Goal: Task Accomplishment & Management: Manage account settings

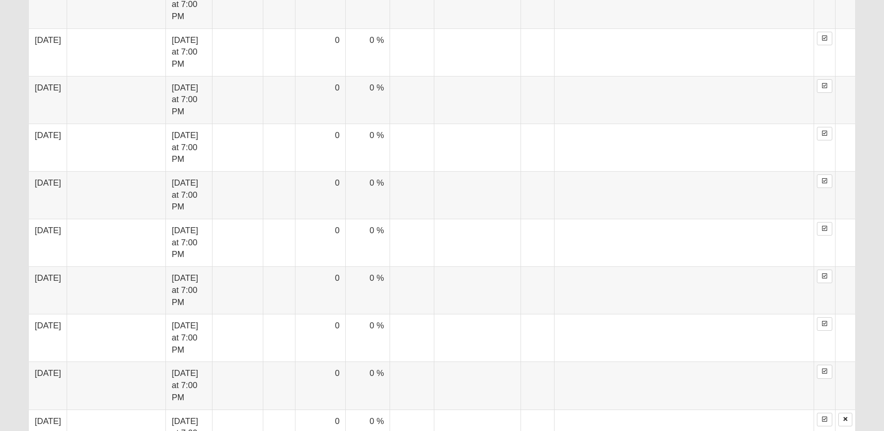
scroll to position [1025, 0]
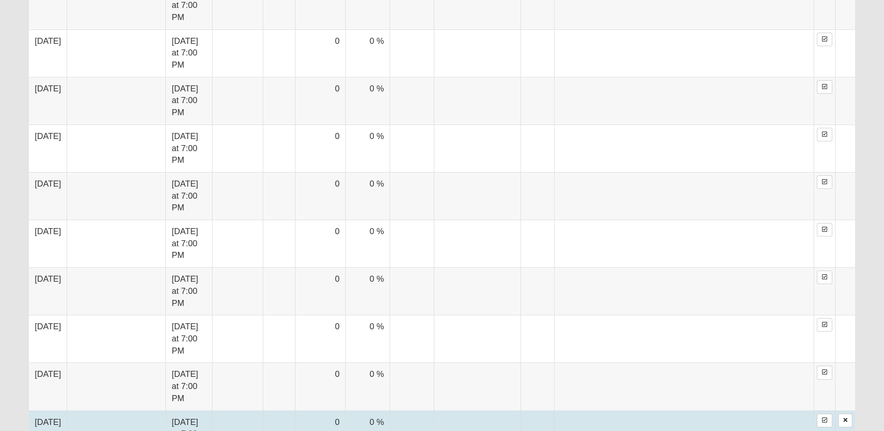
click at [390, 410] on td at bounding box center [412, 434] width 44 height 48
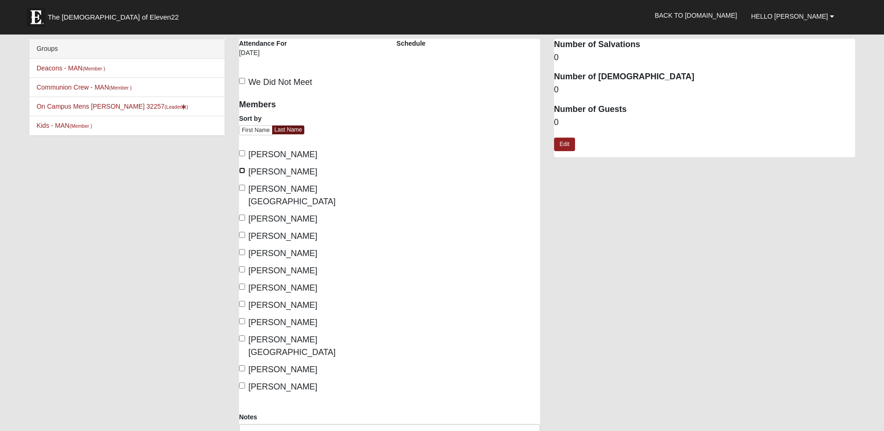
click at [240, 170] on input "Bard, David" at bounding box center [242, 170] width 6 height 6
checkbox input "true"
click at [241, 188] on input "Bonstein, Chad" at bounding box center [242, 188] width 6 height 6
checkbox input "true"
click at [243, 232] on input "Jones, Andy" at bounding box center [242, 235] width 6 height 6
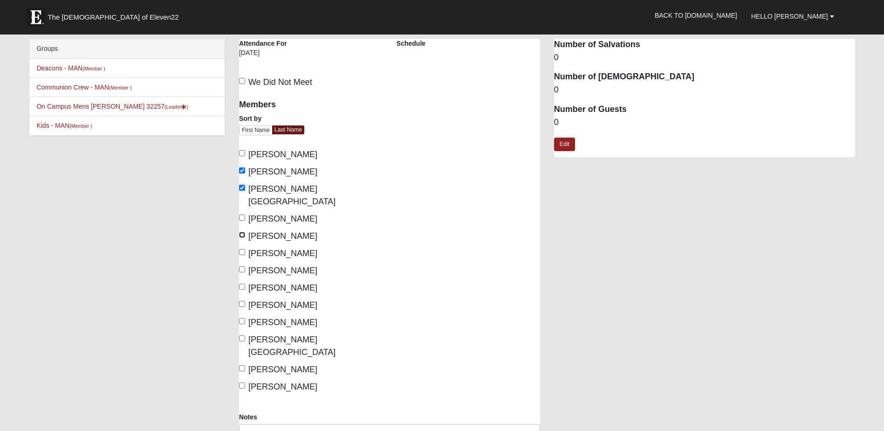
checkbox input "true"
click at [242, 249] on input "Perry, Matt" at bounding box center [242, 252] width 6 height 6
checkbox input "true"
click at [241, 301] on input "Sadler, Jim" at bounding box center [242, 304] width 6 height 6
checkbox input "true"
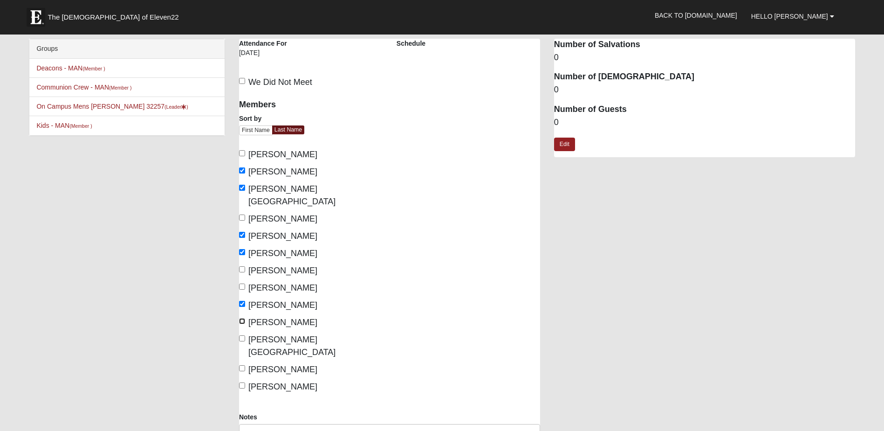
click at [241, 318] on input "Schulhauser, Jason" at bounding box center [242, 321] width 6 height 6
checkbox input "true"
click at [242, 335] on input "Schultz, Lyndon" at bounding box center [242, 338] width 6 height 6
checkbox input "true"
click at [242, 382] on input "Westmoreland, Justin" at bounding box center [242, 385] width 6 height 6
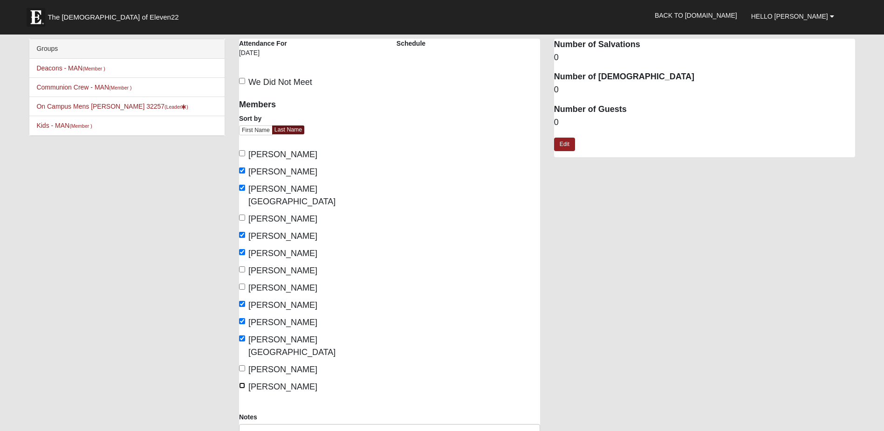
checkbox input "true"
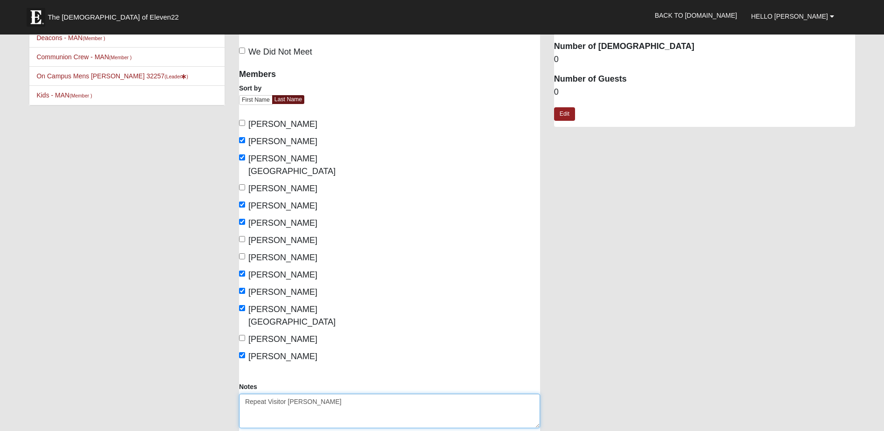
scroll to position [93, 0]
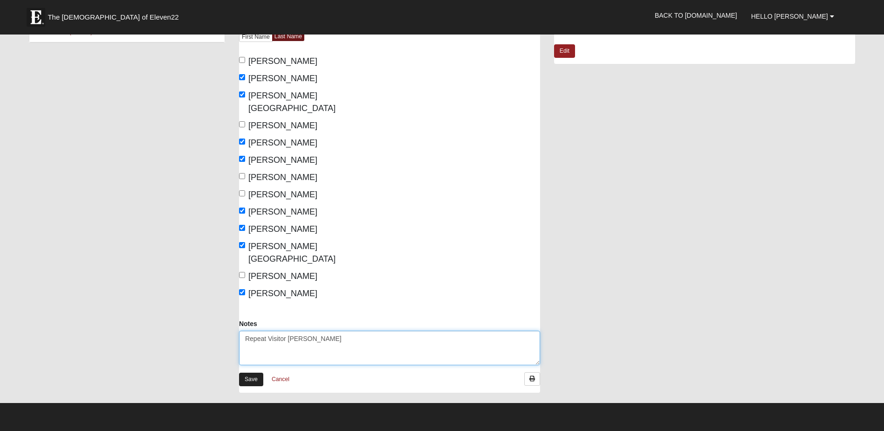
type textarea "Repeat Visitor [PERSON_NAME]"
click at [253, 372] on link "Save" at bounding box center [251, 379] width 24 height 14
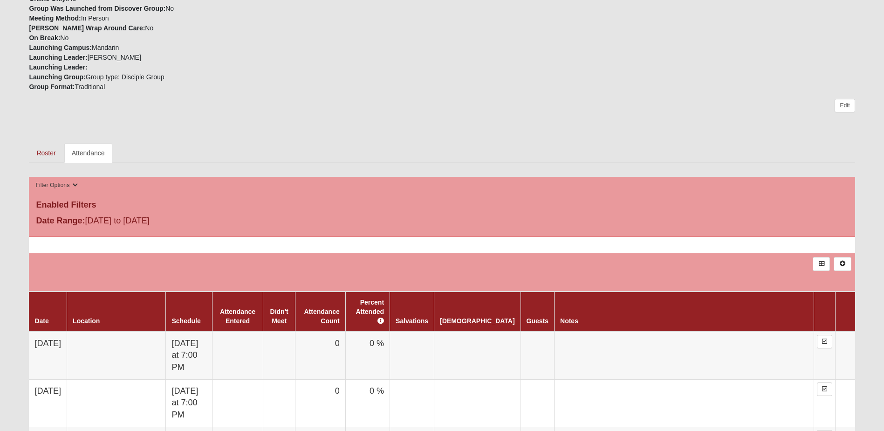
scroll to position [326, 0]
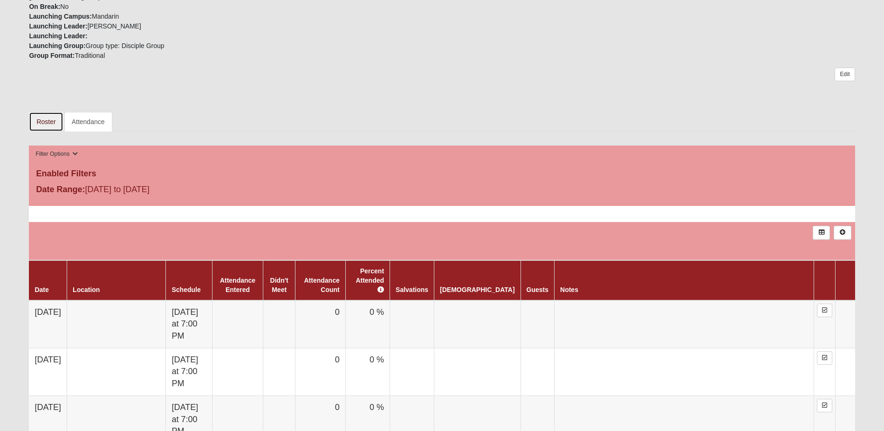
click at [44, 119] on link "Roster" at bounding box center [46, 122] width 34 height 20
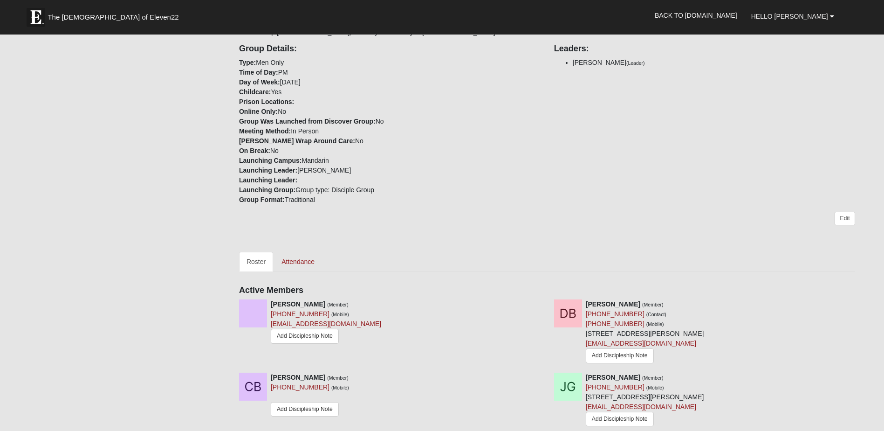
scroll to position [186, 0]
click at [845, 217] on link "Edit" at bounding box center [845, 217] width 20 height 14
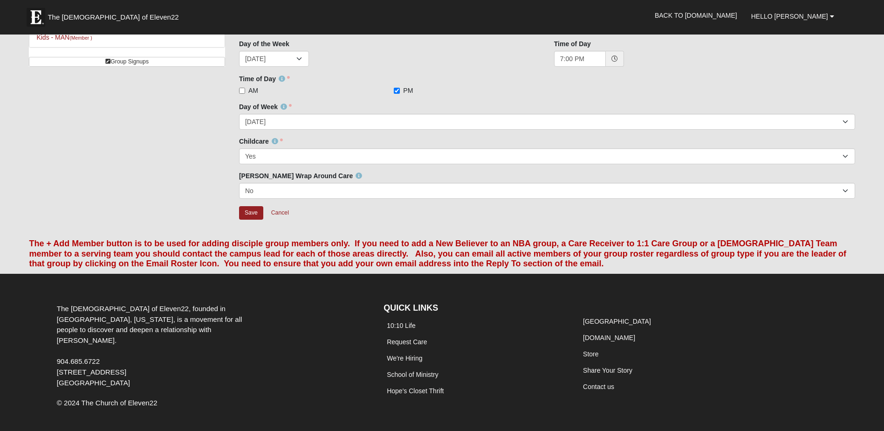
scroll to position [121, 0]
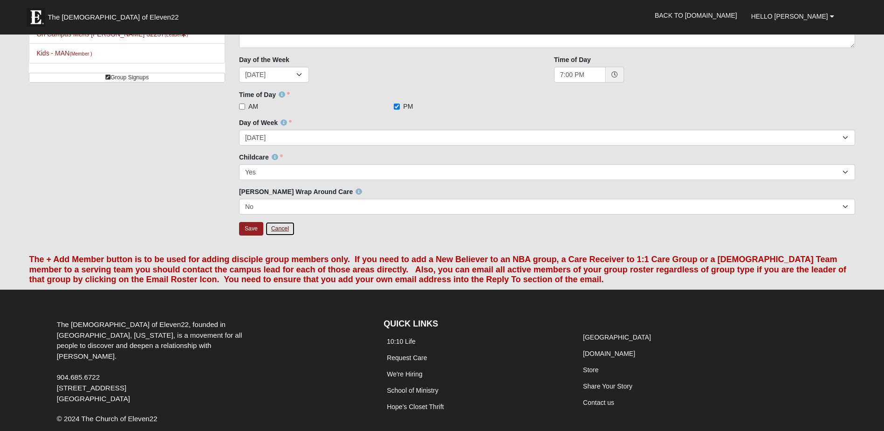
click at [282, 226] on link "Cancel" at bounding box center [280, 228] width 30 height 14
